Goal: Task Accomplishment & Management: Manage account settings

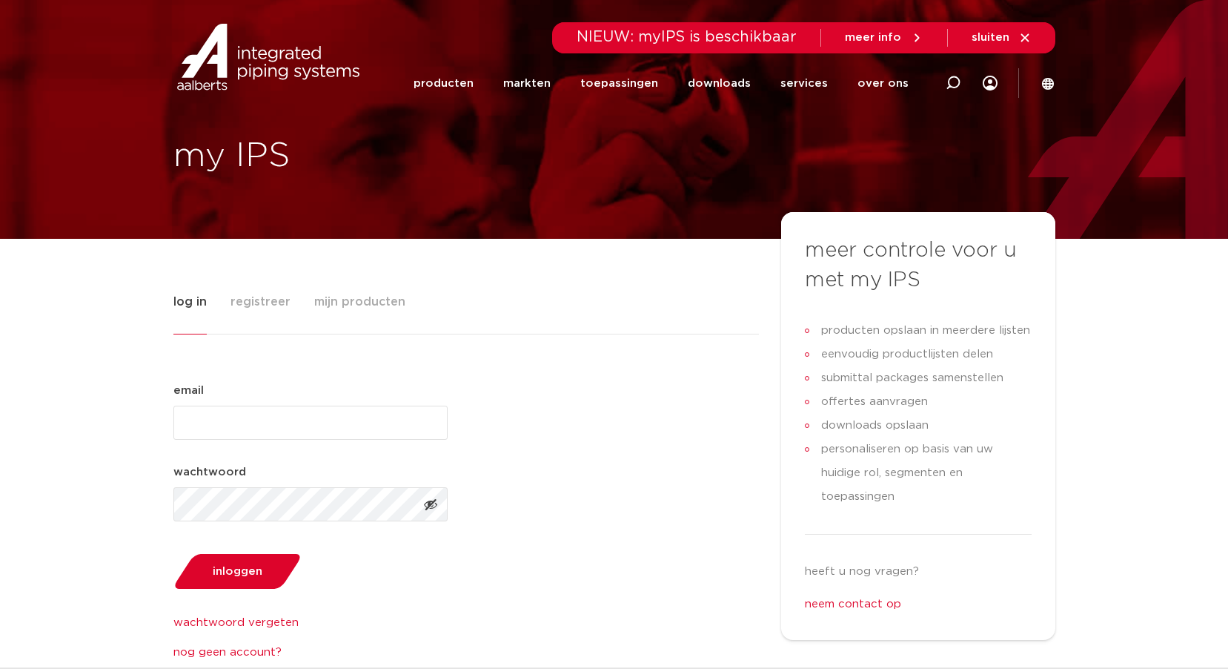
click at [185, 417] on input "email (Vereist)" at bounding box center [310, 422] width 274 height 34
type input "exter1966@gmail.com"
click at [431, 506] on span "Toon wachtwoord" at bounding box center [430, 504] width 15 height 15
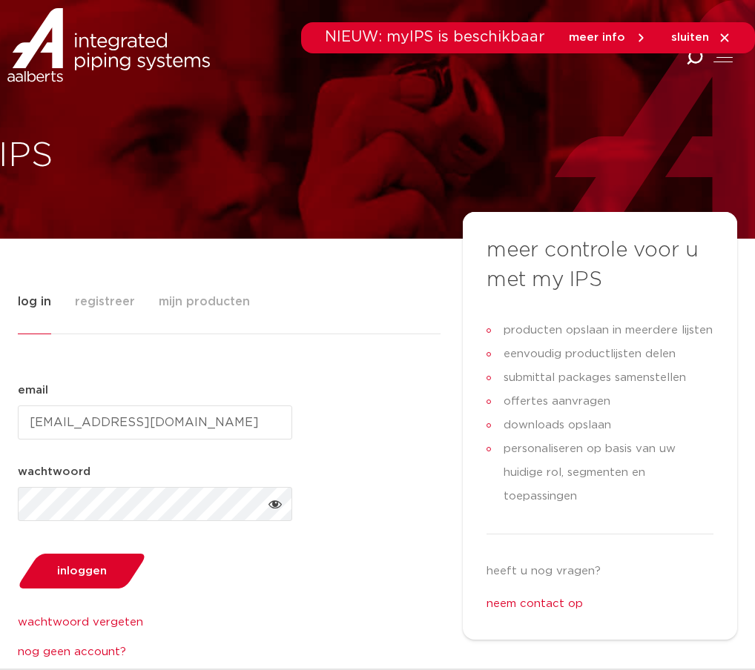
click at [176, 425] on input "exter1966@gmail.com" at bounding box center [155, 422] width 274 height 34
type input "e"
type input "[PERSON_NAME][EMAIL_ADDRESS][DOMAIN_NAME]"
click at [274, 501] on span "Verberg wachtwoord" at bounding box center [275, 504] width 15 height 15
click at [278, 509] on span "Toon wachtwoord" at bounding box center [275, 504] width 15 height 15
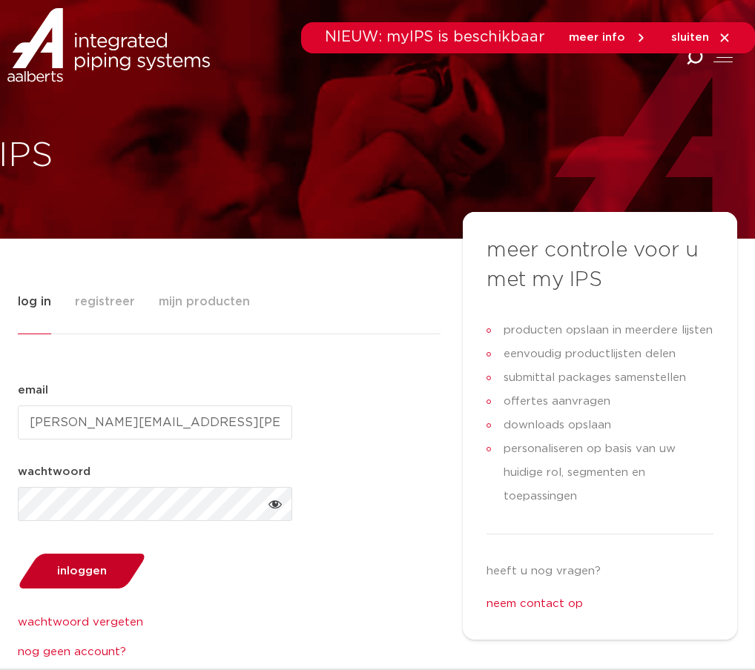
click at [79, 571] on span "inloggen" at bounding box center [82, 571] width 50 height 11
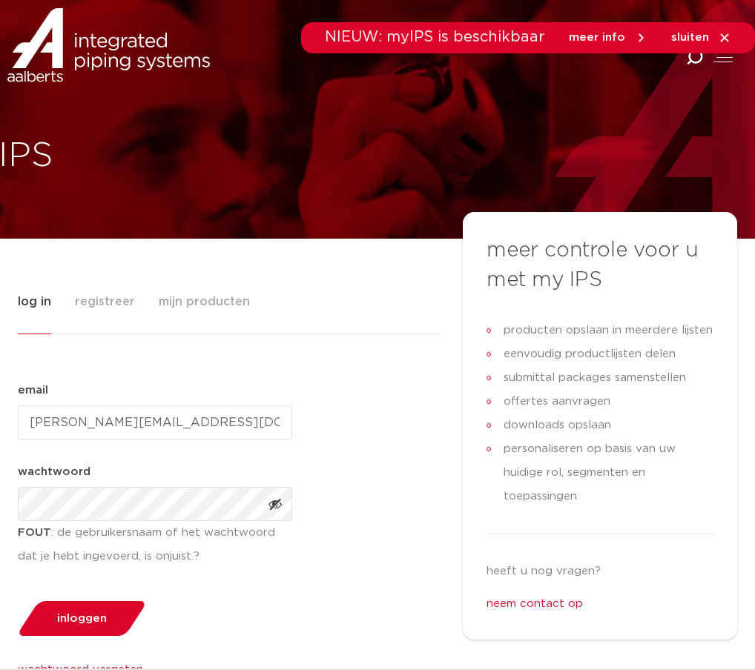
click at [724, 38] on icon at bounding box center [725, 37] width 8 height 8
